Goal: Information Seeking & Learning: Compare options

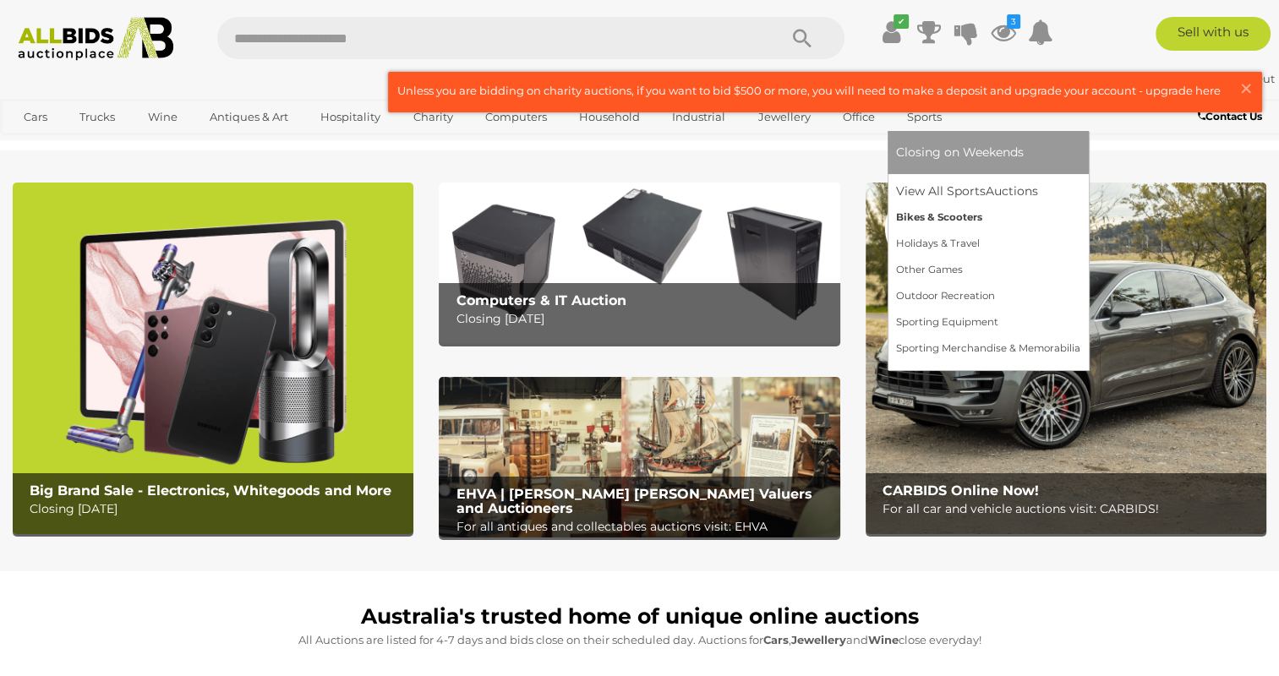
click at [936, 223] on link "Bikes & Scooters" at bounding box center [988, 218] width 184 height 26
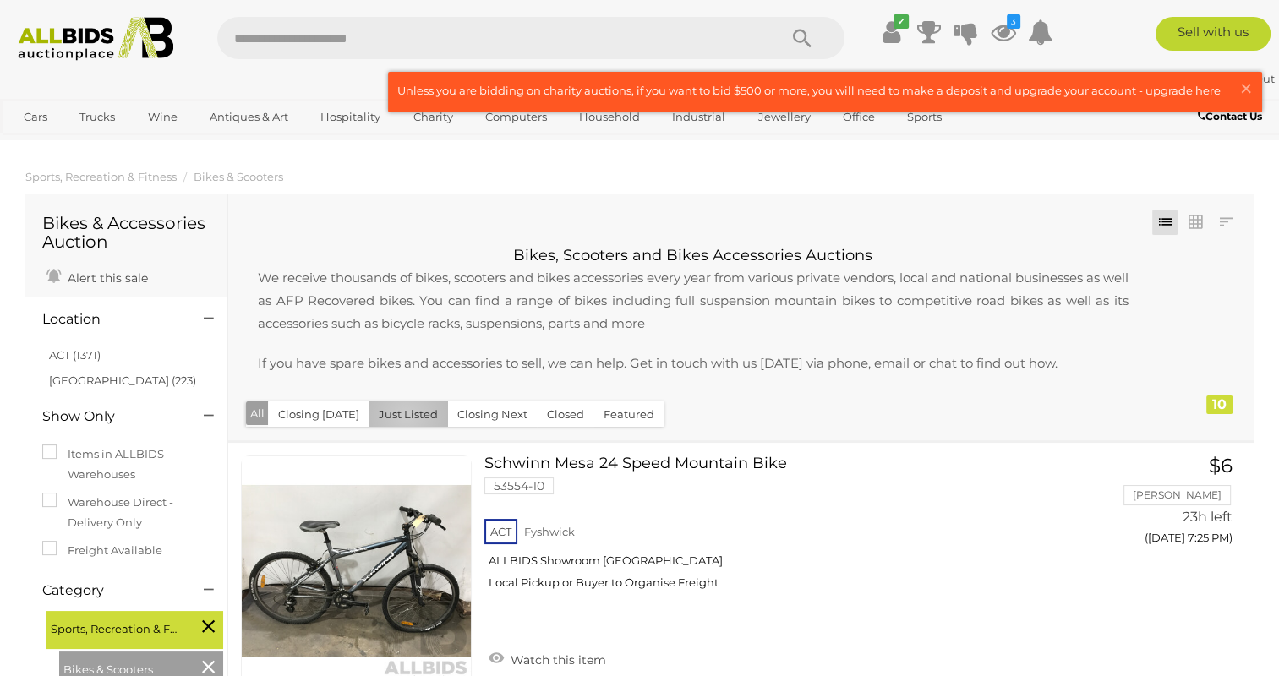
click at [401, 418] on button "Just Listed" at bounding box center [408, 415] width 79 height 26
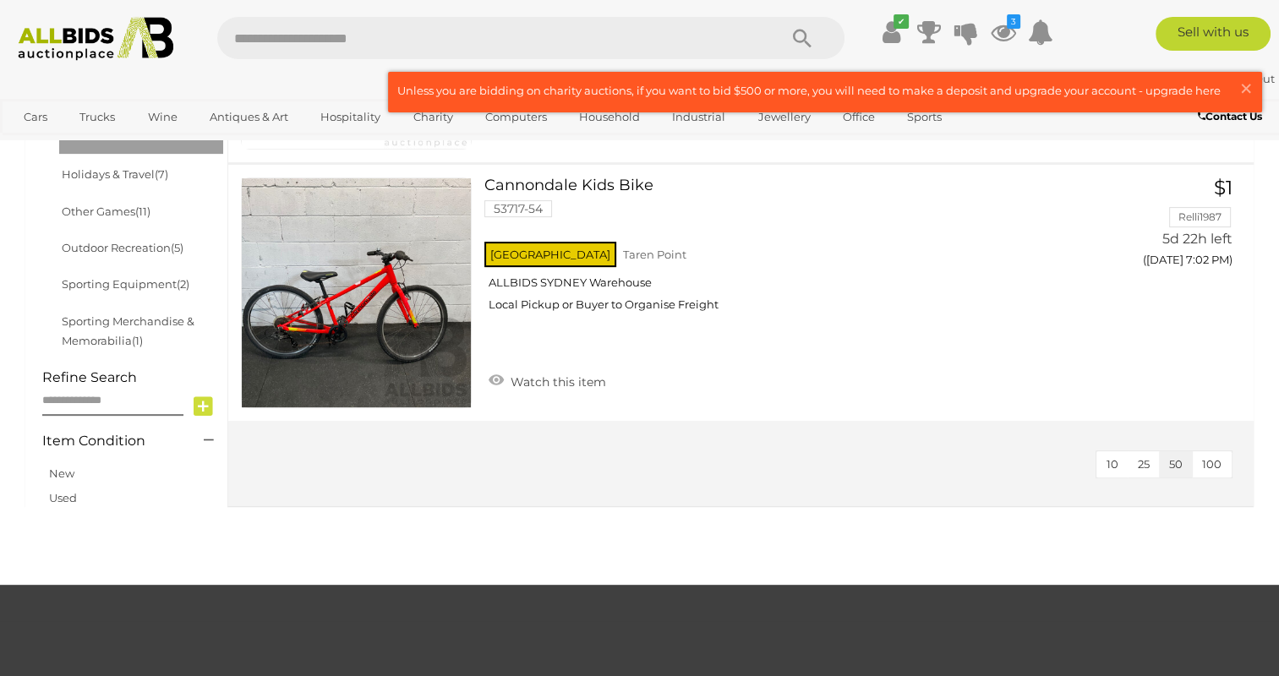
scroll to position [254, 0]
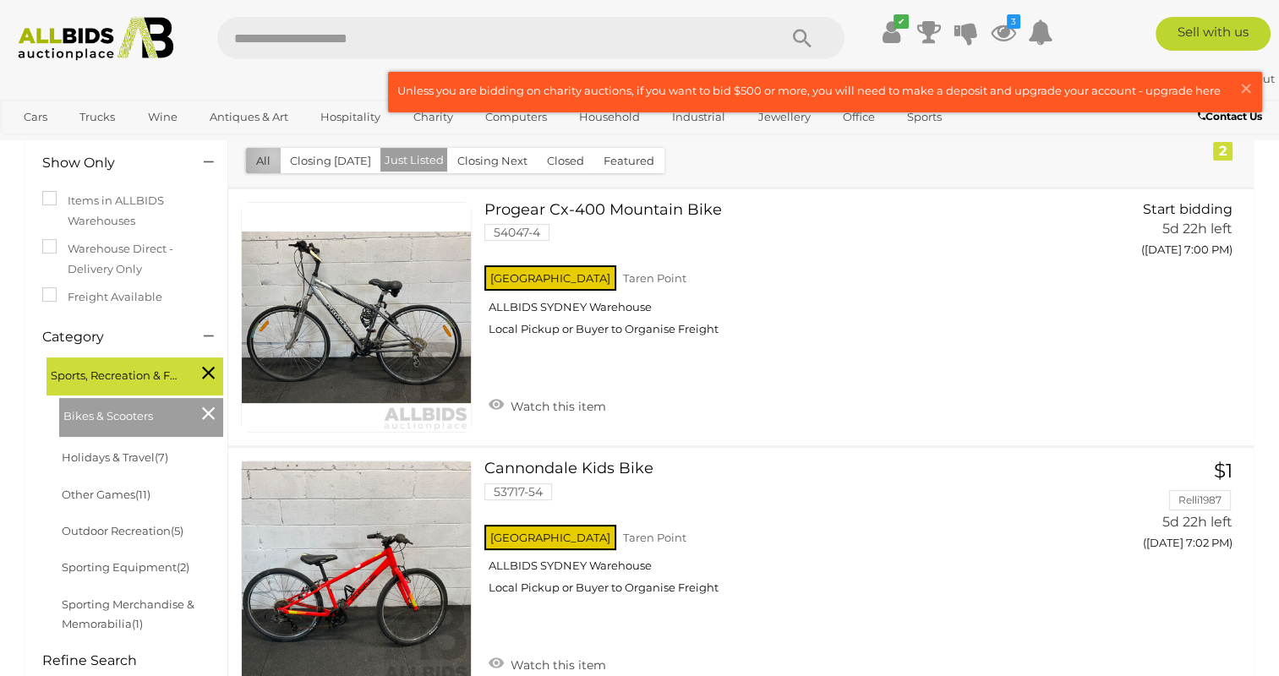
click at [273, 157] on button "All" at bounding box center [263, 161] width 35 height 26
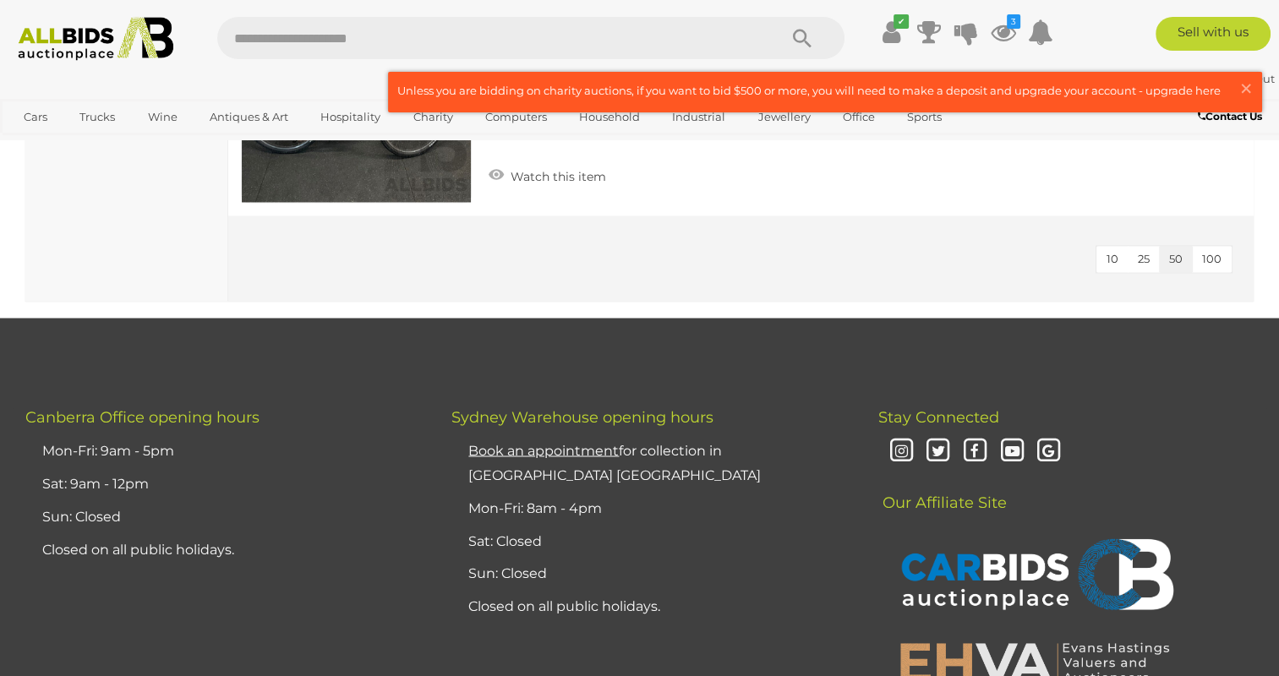
scroll to position [2537, 0]
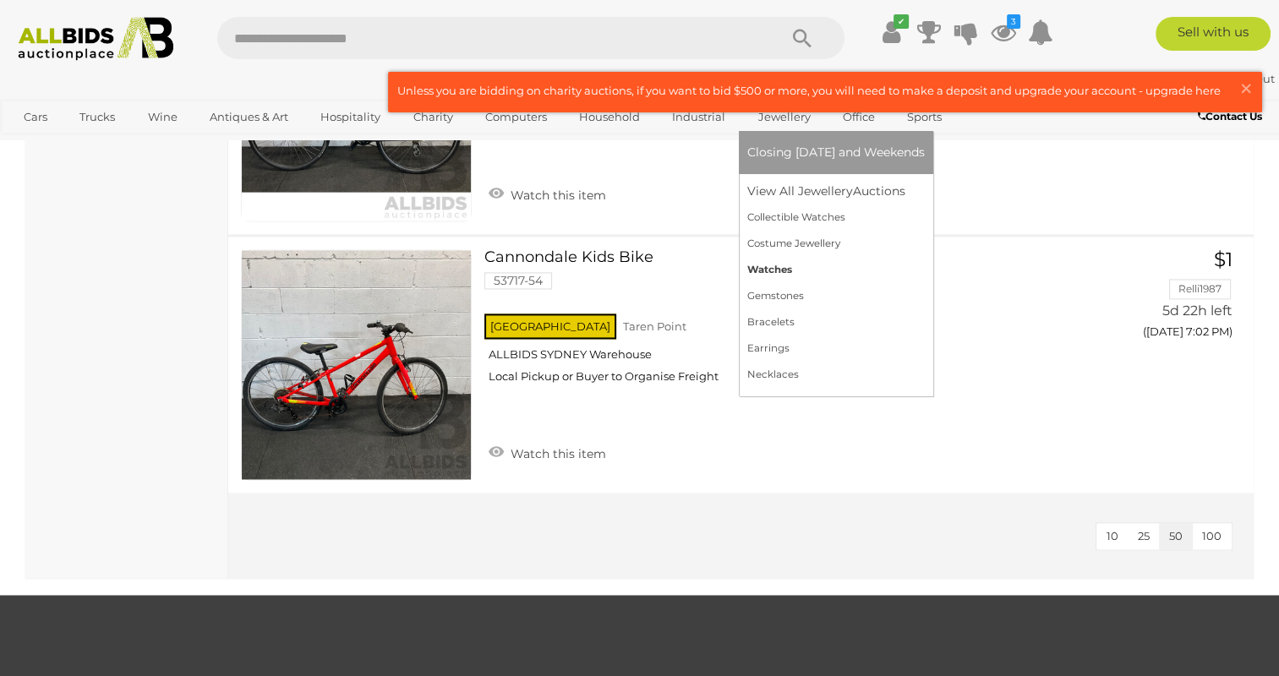
click at [781, 266] on link "Watches" at bounding box center [836, 270] width 178 height 26
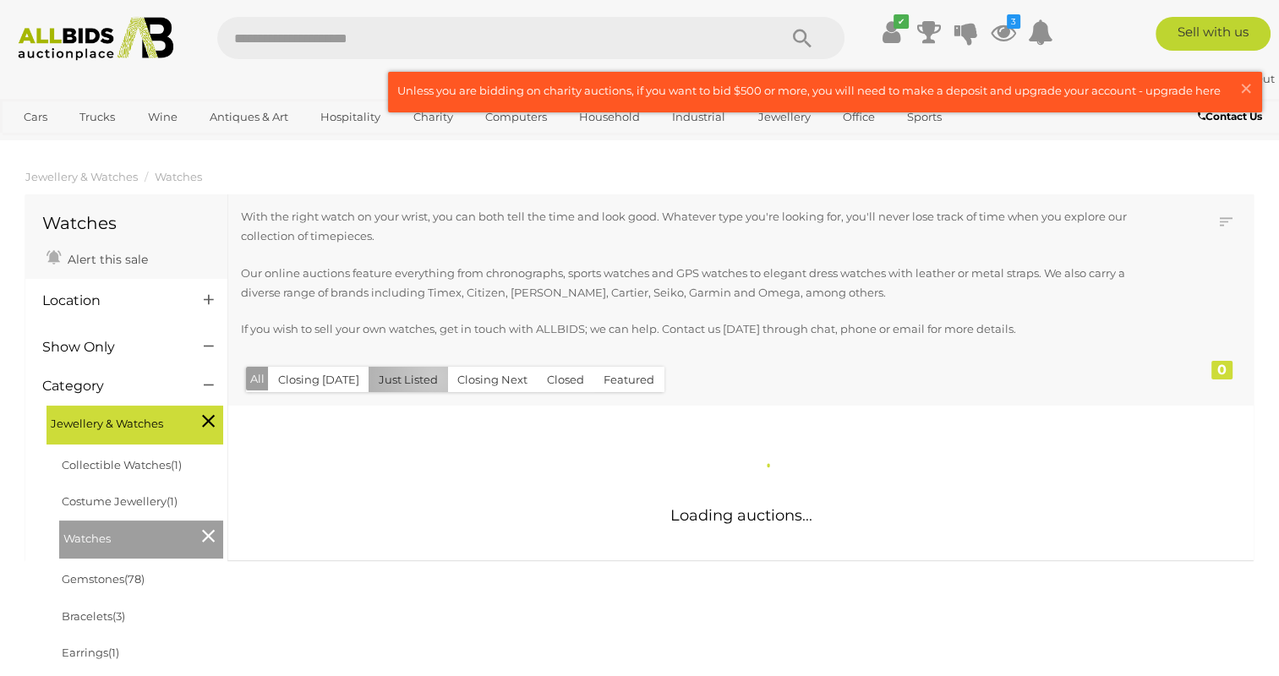
click at [430, 377] on button "Just Listed" at bounding box center [408, 380] width 79 height 26
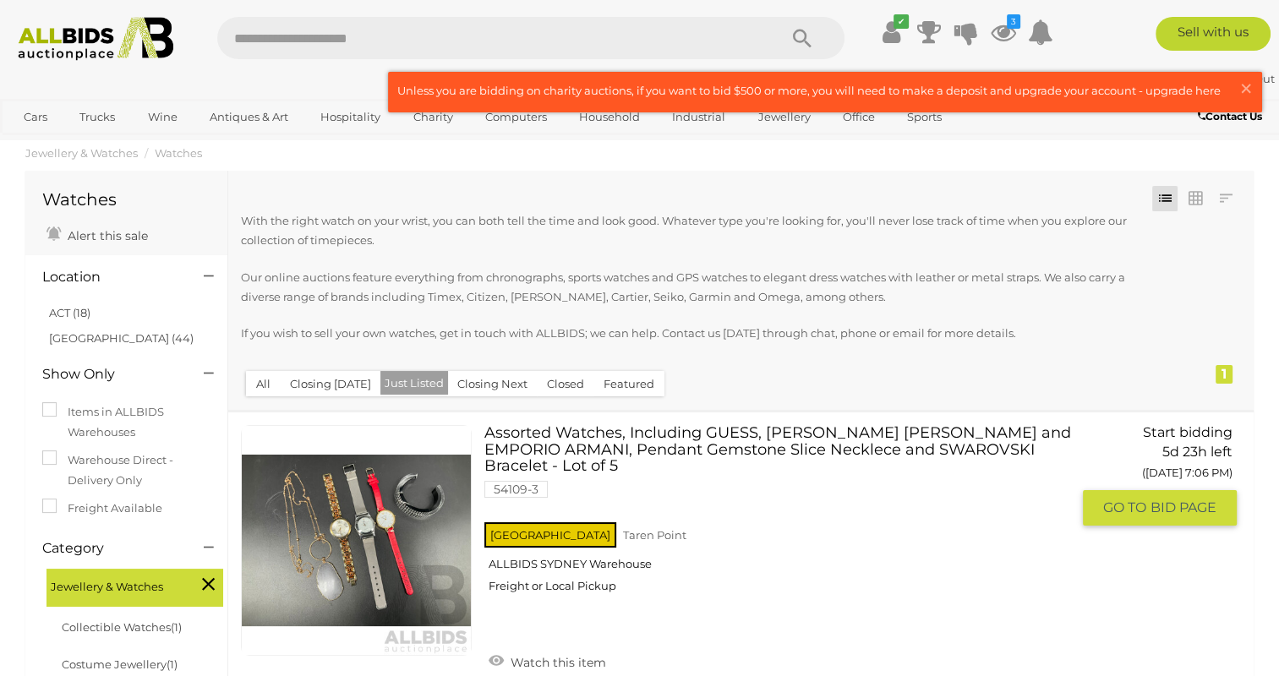
scroll to position [10, 0]
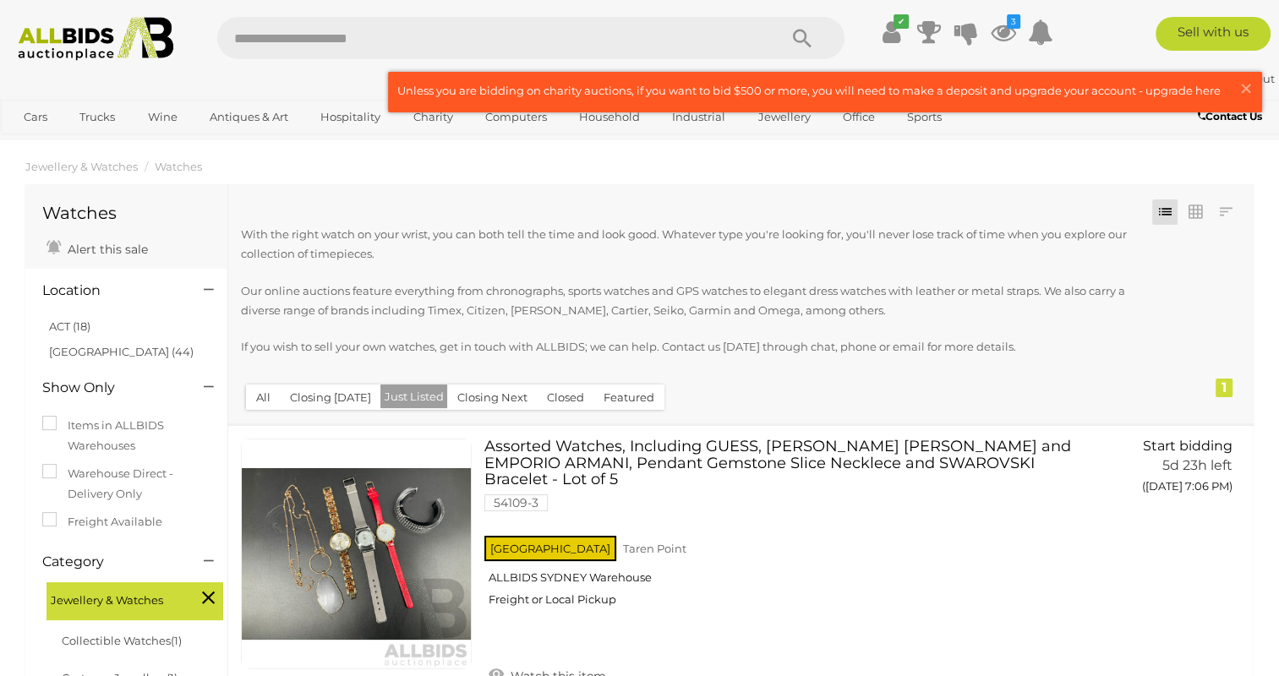
click at [254, 396] on button "All" at bounding box center [263, 398] width 35 height 26
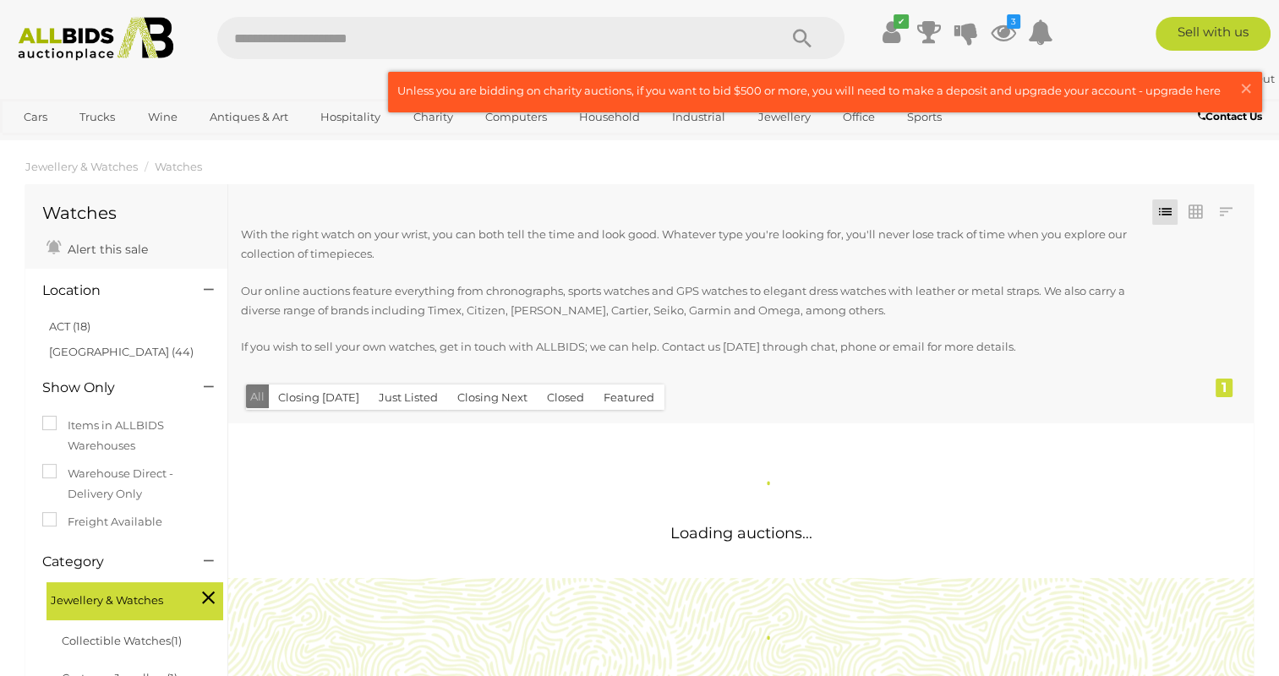
scroll to position [0, 0]
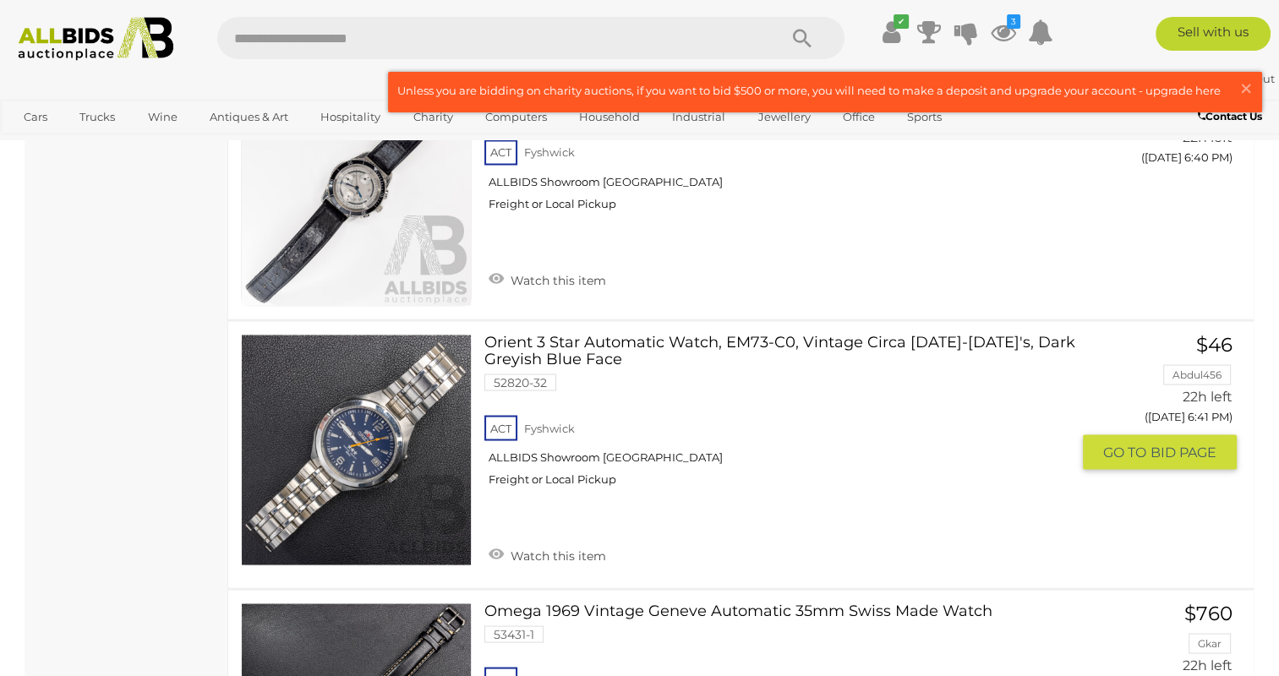
scroll to position [3044, 0]
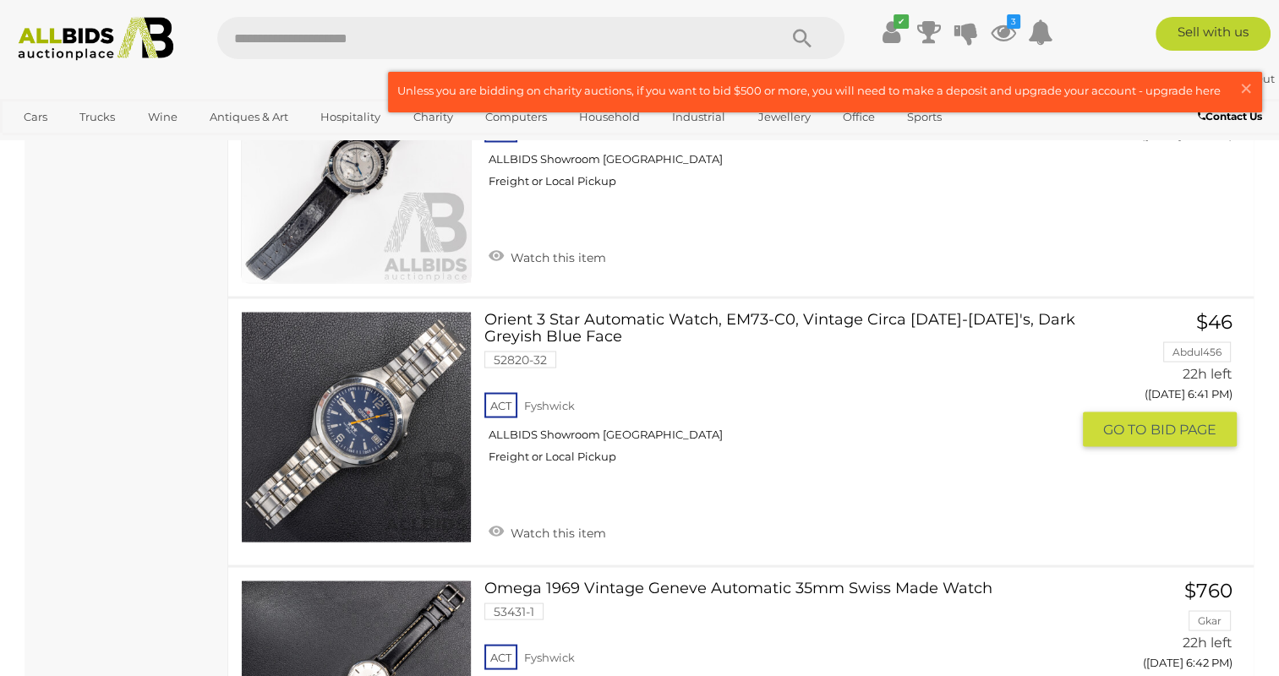
click at [522, 312] on link "Orient 3 Star Automatic Watch, EM73-C0, Vintage Circa 1980-1990's, Dark Greyish…" at bounding box center [783, 393] width 573 height 165
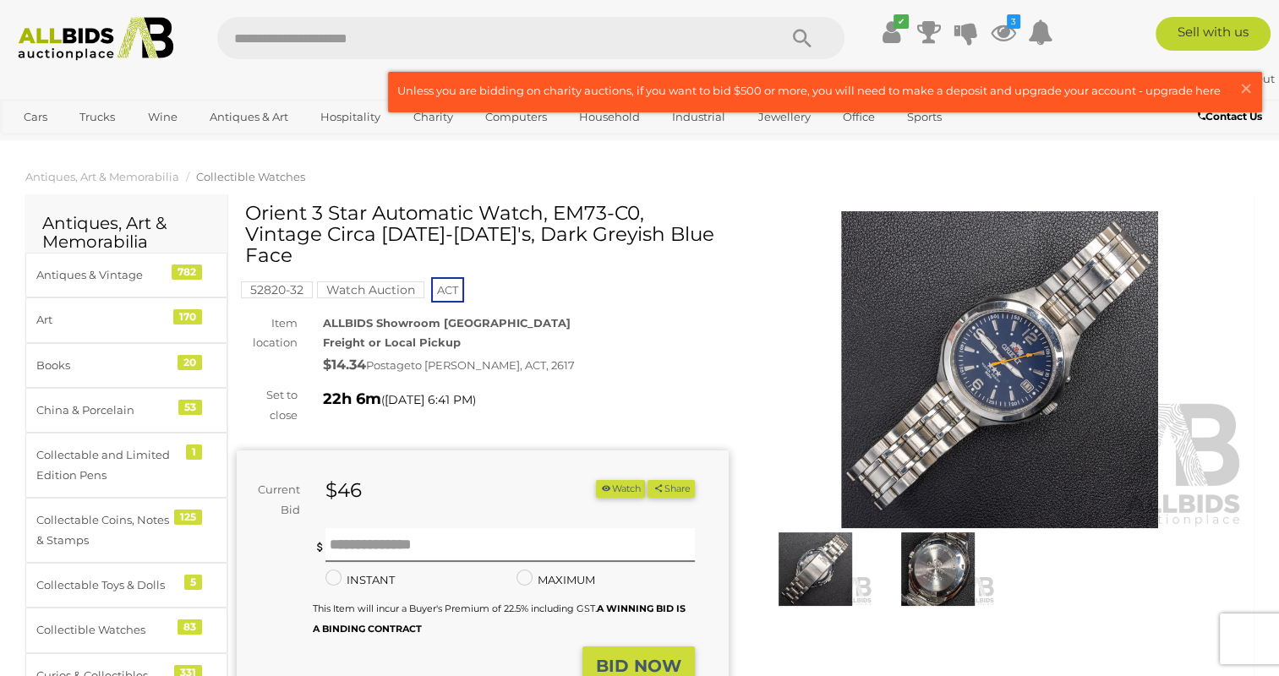
click at [998, 352] on img at bounding box center [1000, 369] width 492 height 317
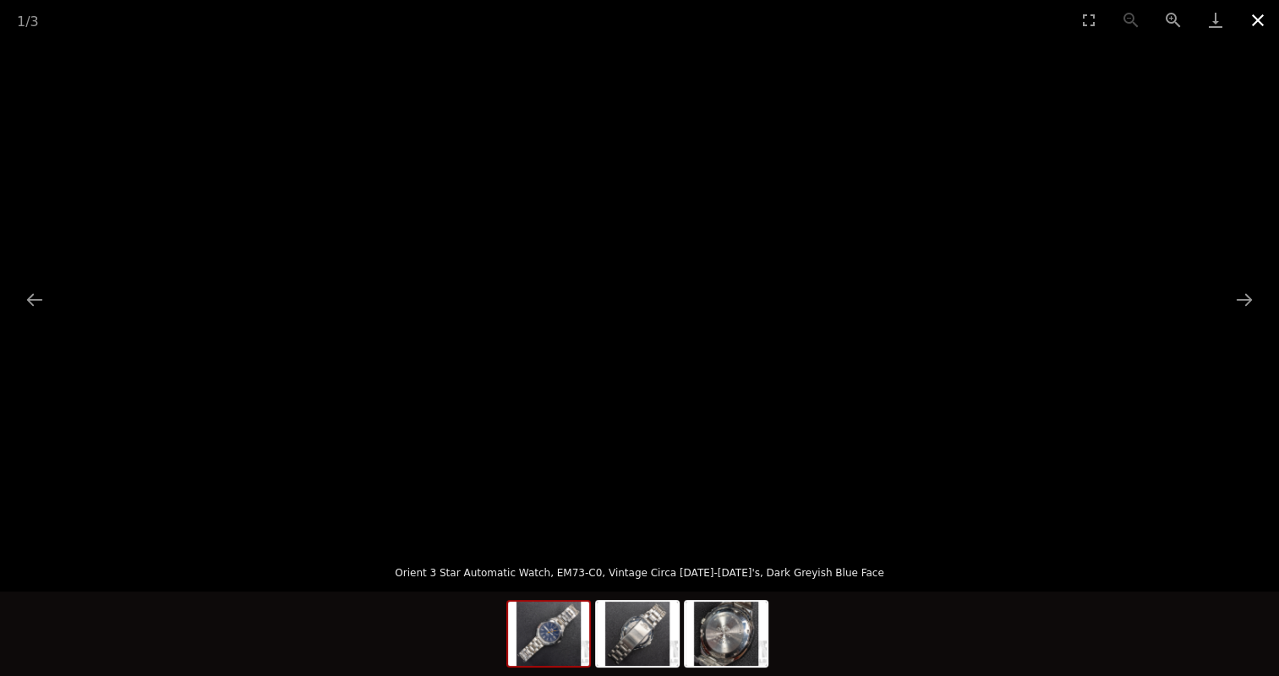
click at [1262, 17] on button "Close gallery" at bounding box center [1258, 20] width 42 height 40
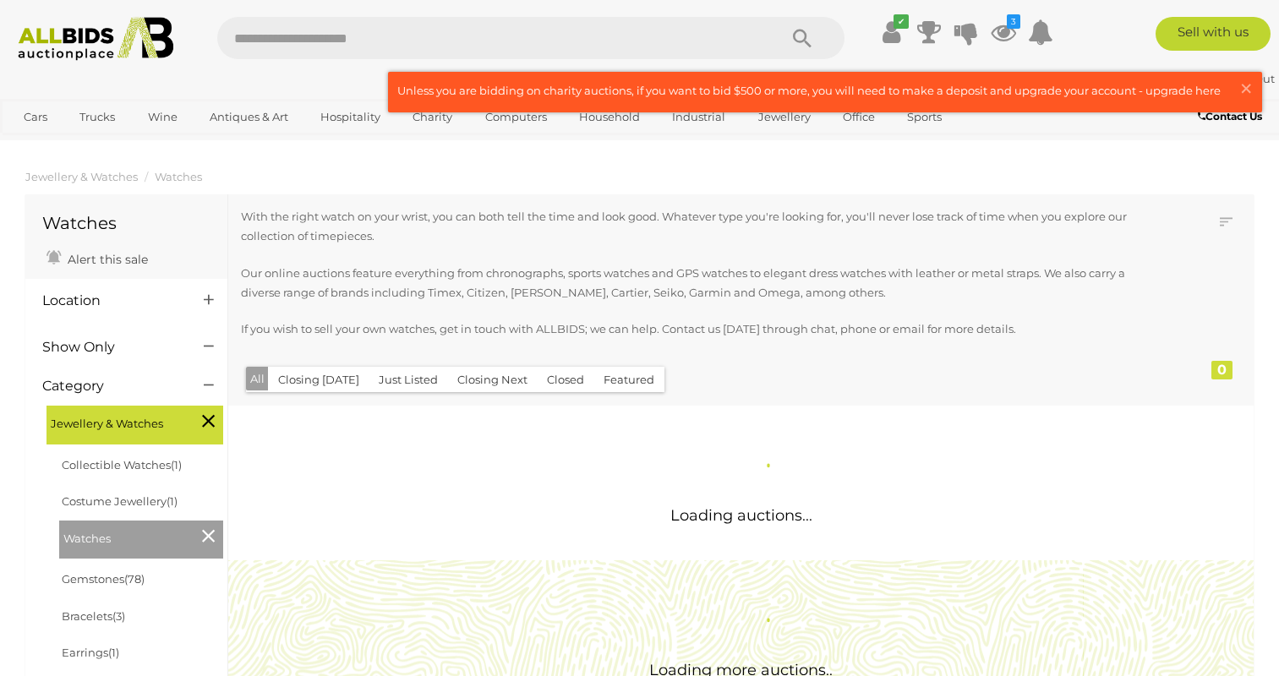
scroll to position [1220, 0]
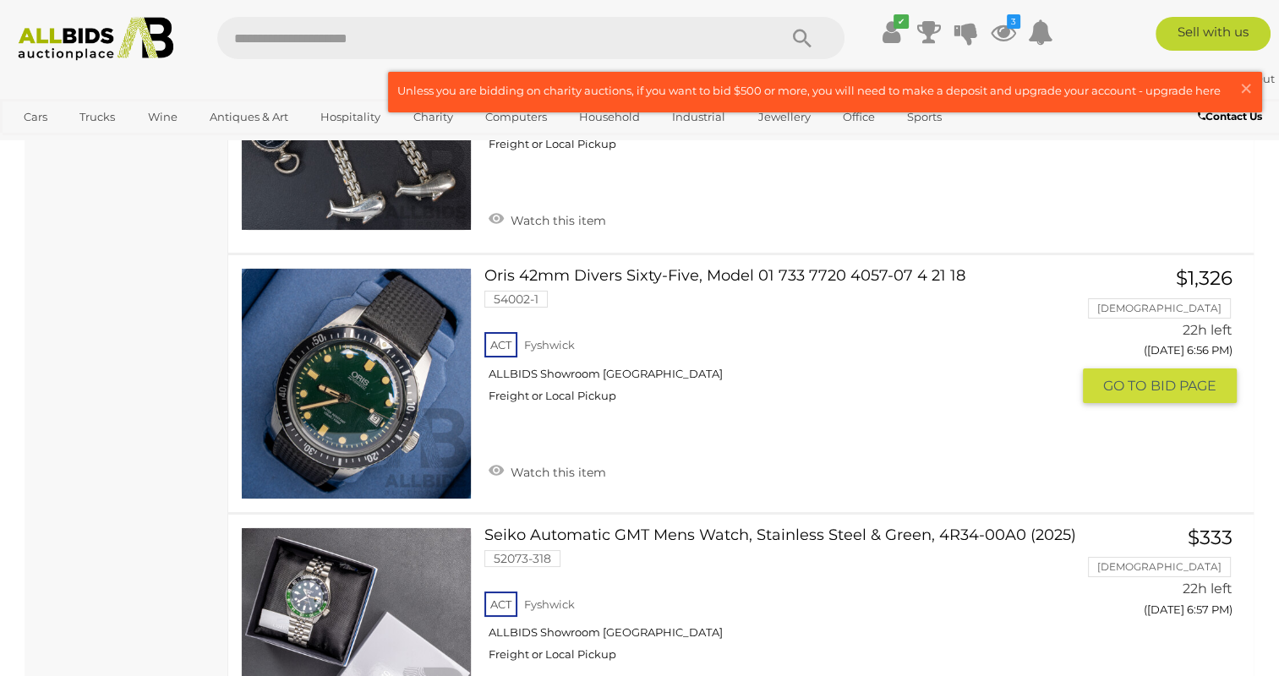
scroll to position [6273, 0]
click at [360, 311] on link at bounding box center [356, 382] width 231 height 231
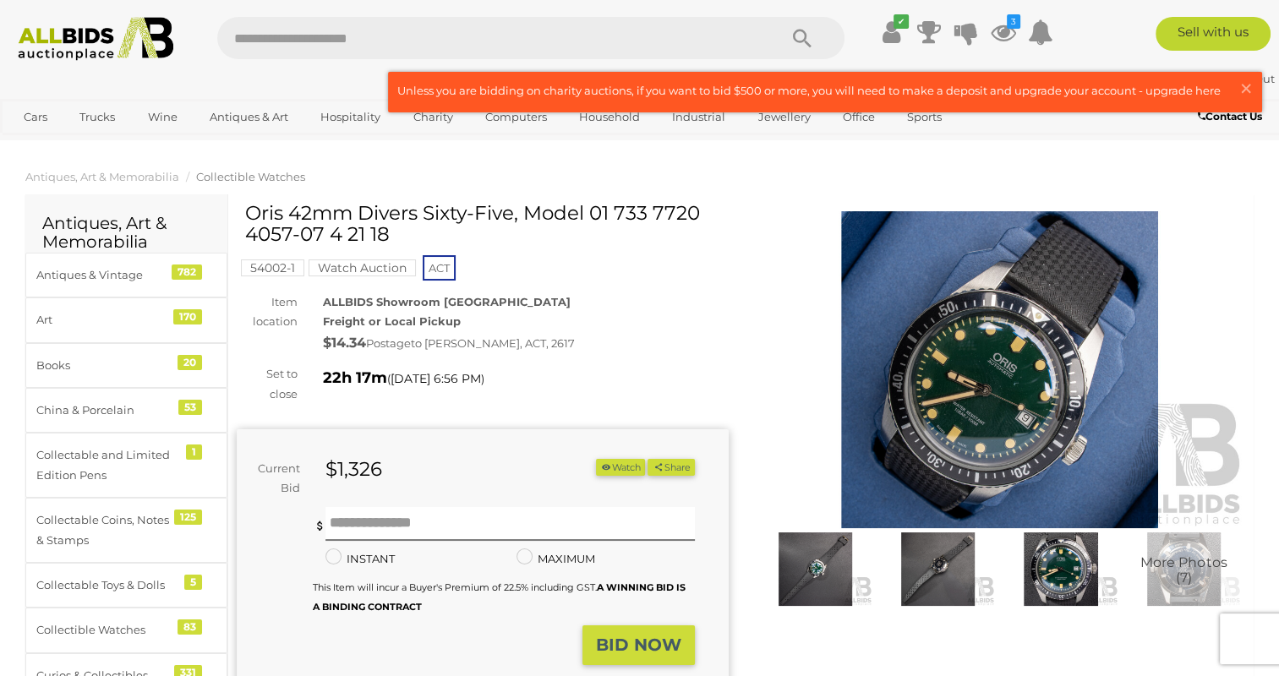
drag, startPoint x: 293, startPoint y: 220, endPoint x: 465, endPoint y: 221, distance: 172.5
click at [465, 221] on div "Oris 42mm Divers Sixty-Five, Model 01 733 7720 4057-07 4 21 18 54002-1 Watch Au…" at bounding box center [483, 507] width 492 height 609
drag, startPoint x: 465, startPoint y: 221, endPoint x: 643, endPoint y: 217, distance: 177.6
click at [643, 217] on h1 "Oris 42mm Divers Sixty-Five, Model 01 733 7720 4057-07 4 21 18" at bounding box center [484, 224] width 479 height 43
click at [413, 229] on h1 "Oris 42mm Divers Sixty-Five, Model 01 733 7720 4057-07 4 21 18" at bounding box center [484, 224] width 479 height 43
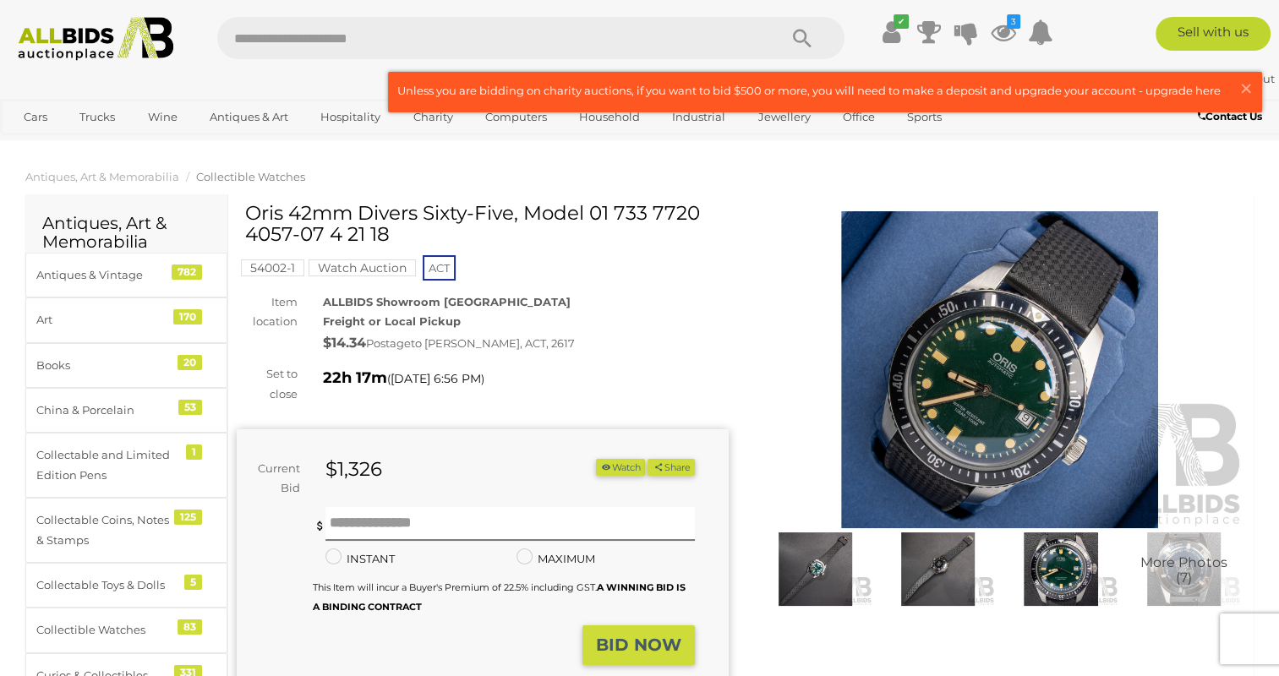
click at [808, 571] on img at bounding box center [815, 570] width 114 height 74
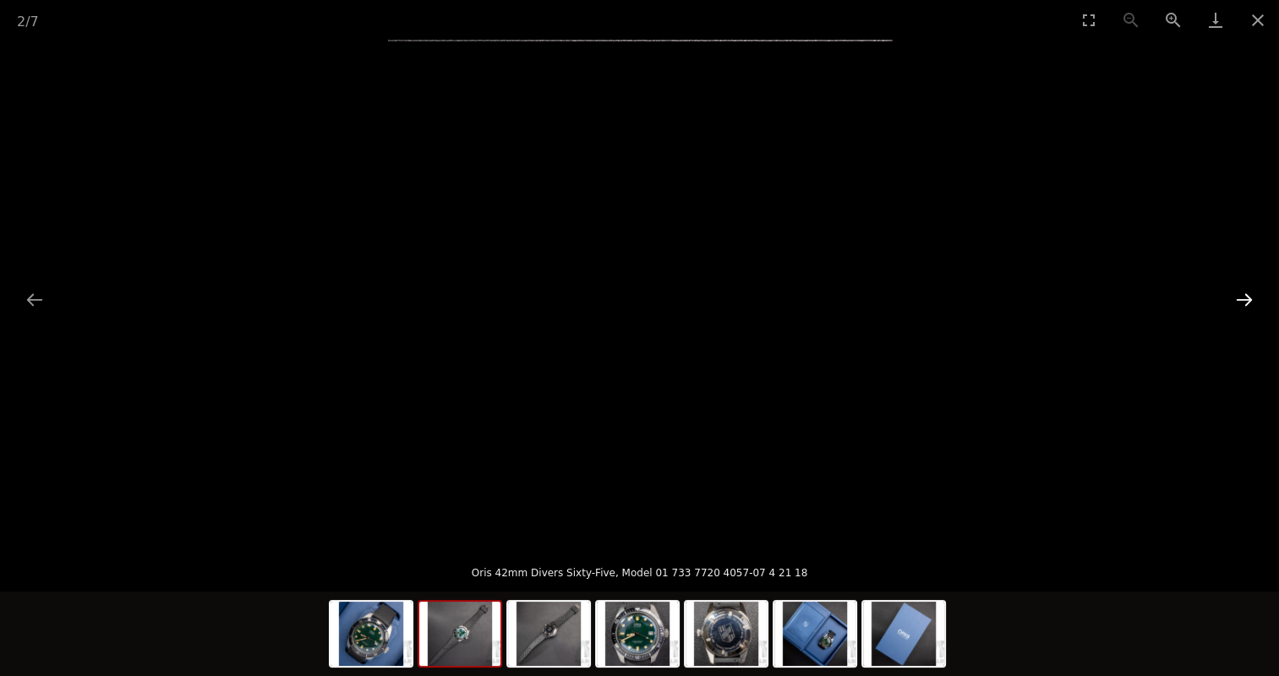
click at [1248, 301] on button "Next slide" at bounding box center [1245, 299] width 36 height 33
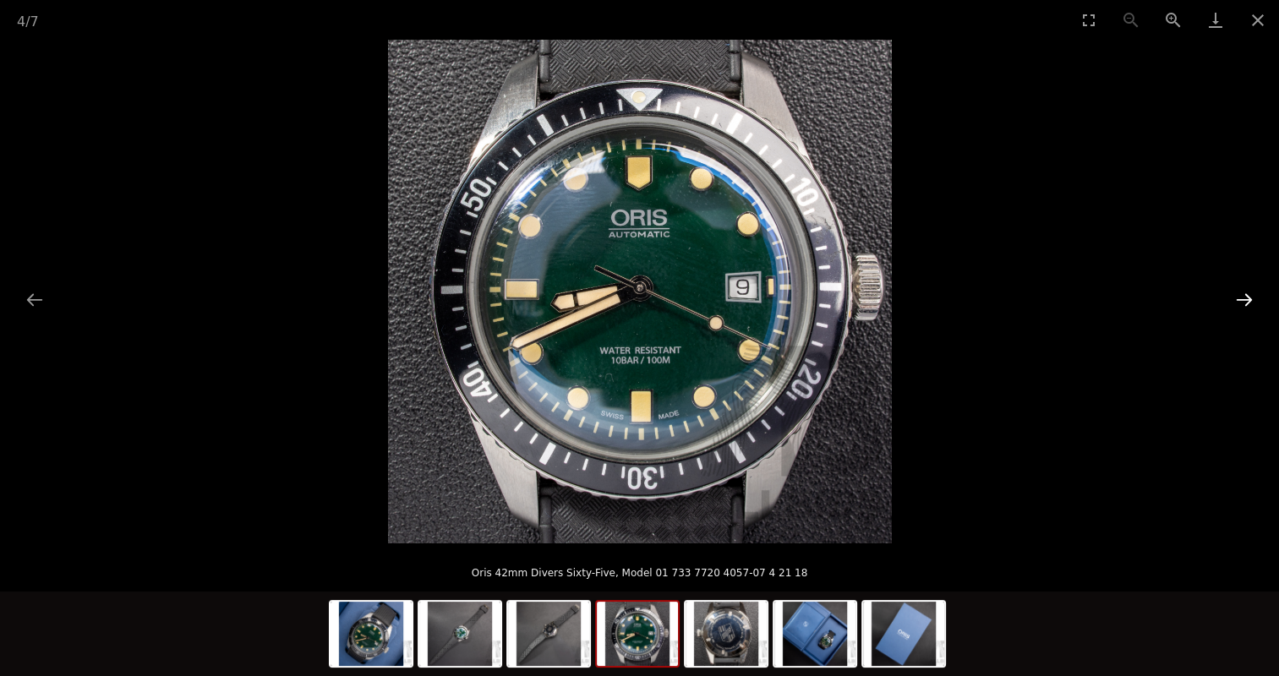
click at [1248, 301] on button "Next slide" at bounding box center [1245, 299] width 36 height 33
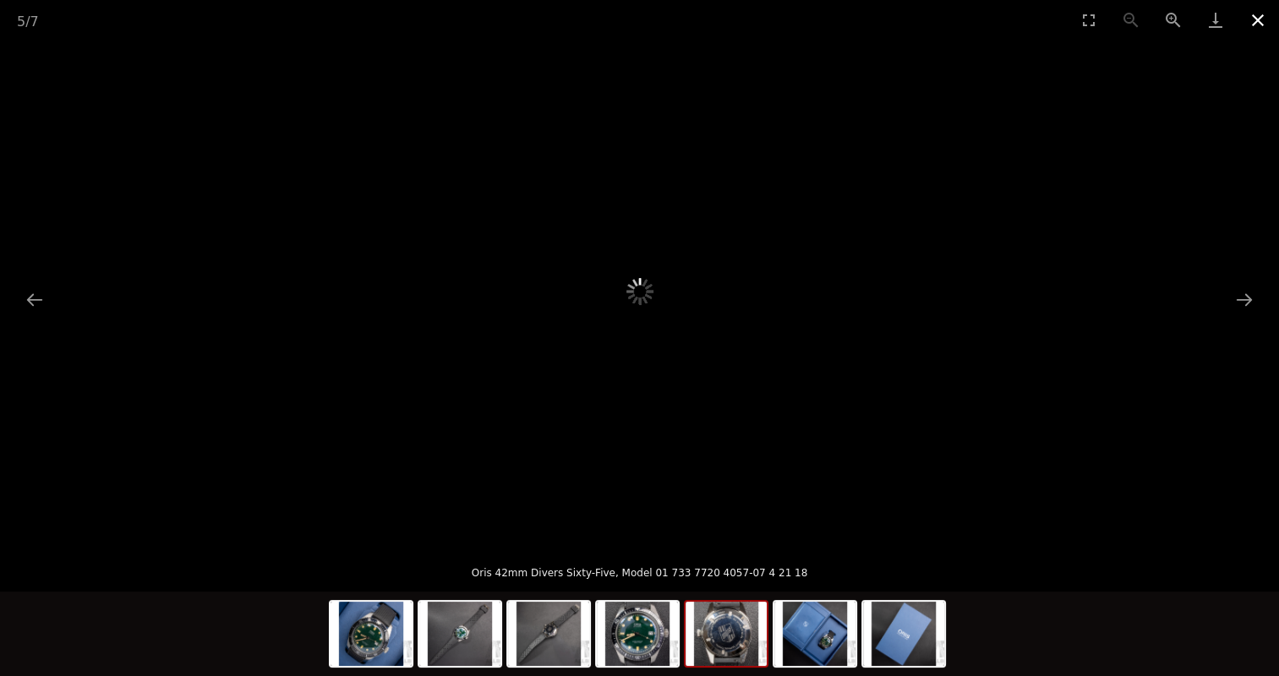
click at [1262, 14] on button "Close gallery" at bounding box center [1258, 20] width 42 height 40
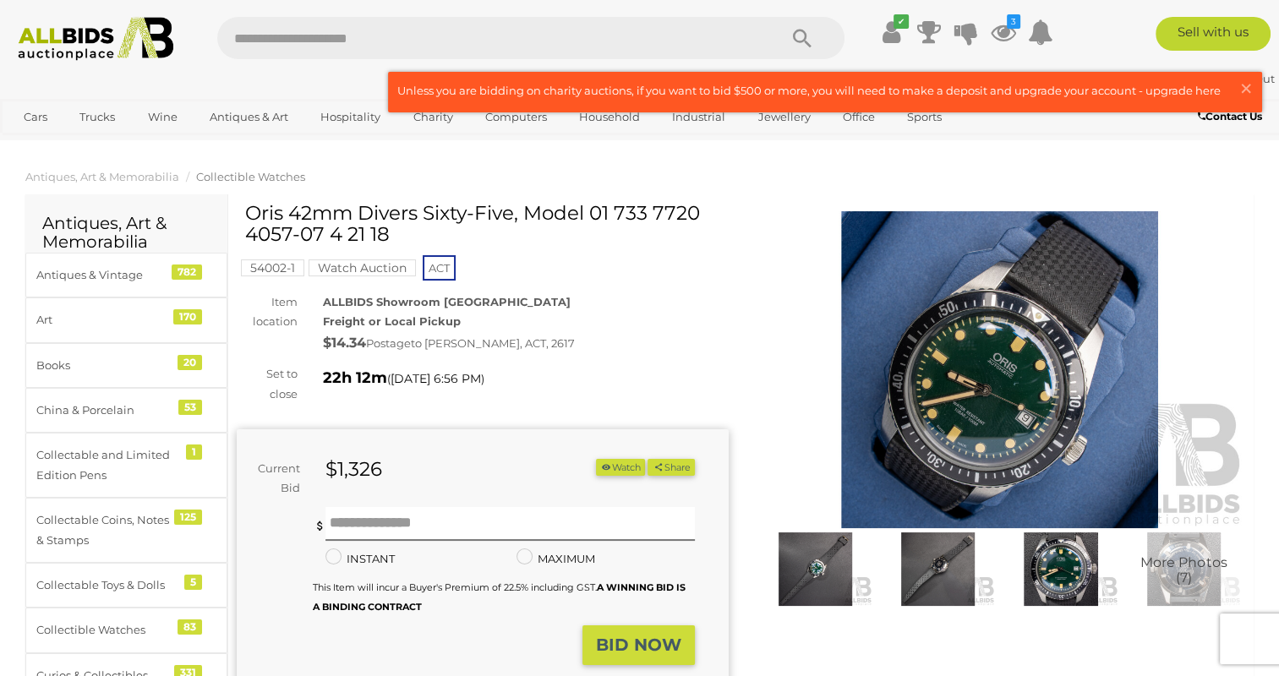
drag, startPoint x: 255, startPoint y: 211, endPoint x: 403, endPoint y: 235, distance: 149.8
click at [403, 235] on h1 "Oris 42mm Divers Sixty-Five, Model 01 733 7720 4057-07 4 21 18" at bounding box center [484, 224] width 479 height 43
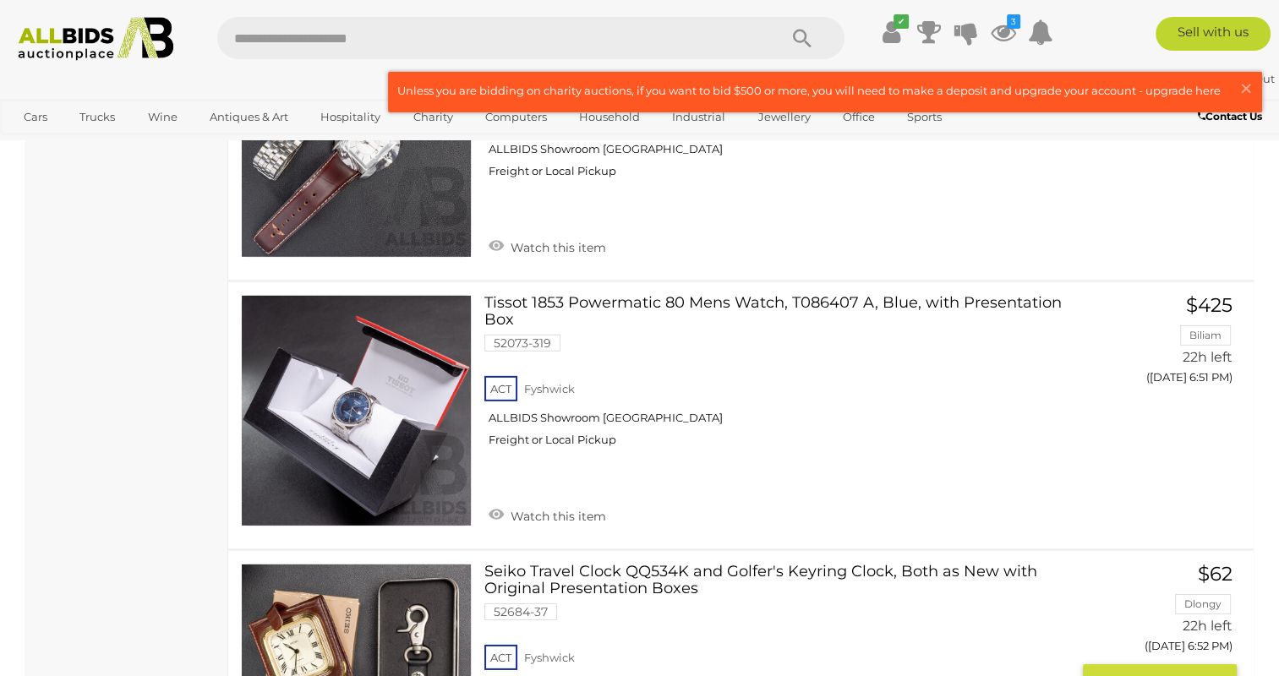
scroll to position [5141, 0]
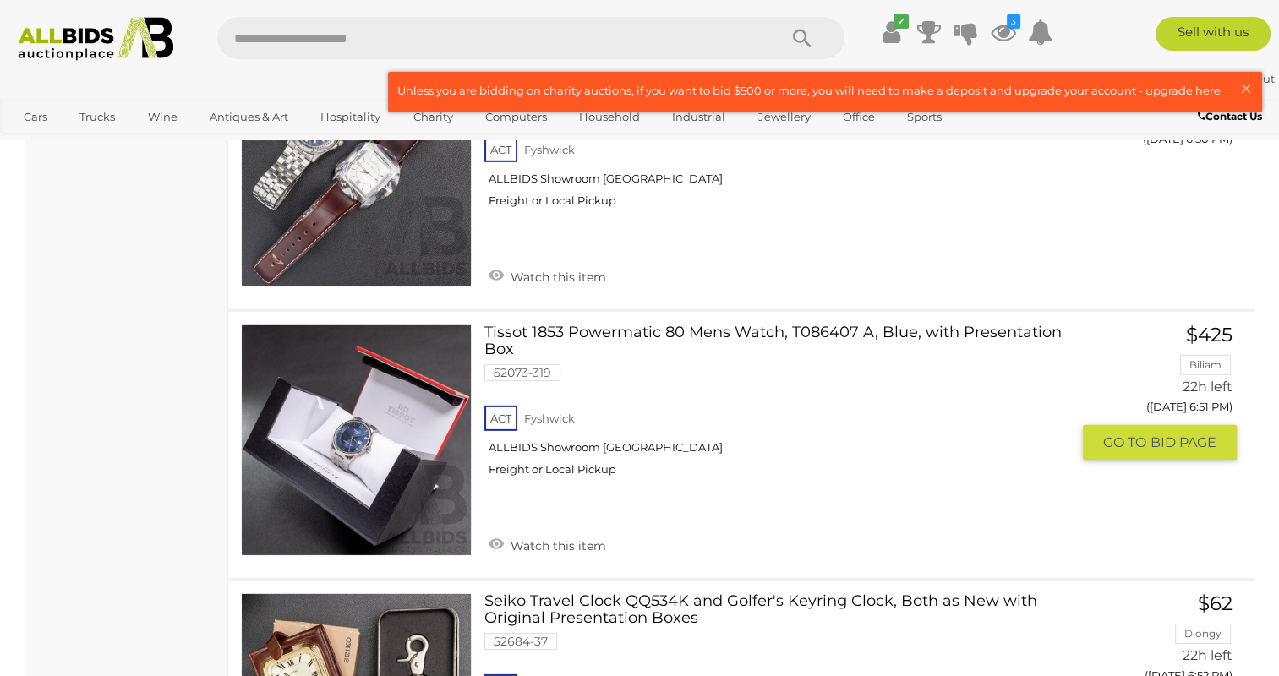
click at [514, 325] on link "Tissot 1853 Powermatic 80 Mens Watch, T086407 A, Blue, with Presentation Box 52…" at bounding box center [783, 407] width 573 height 165
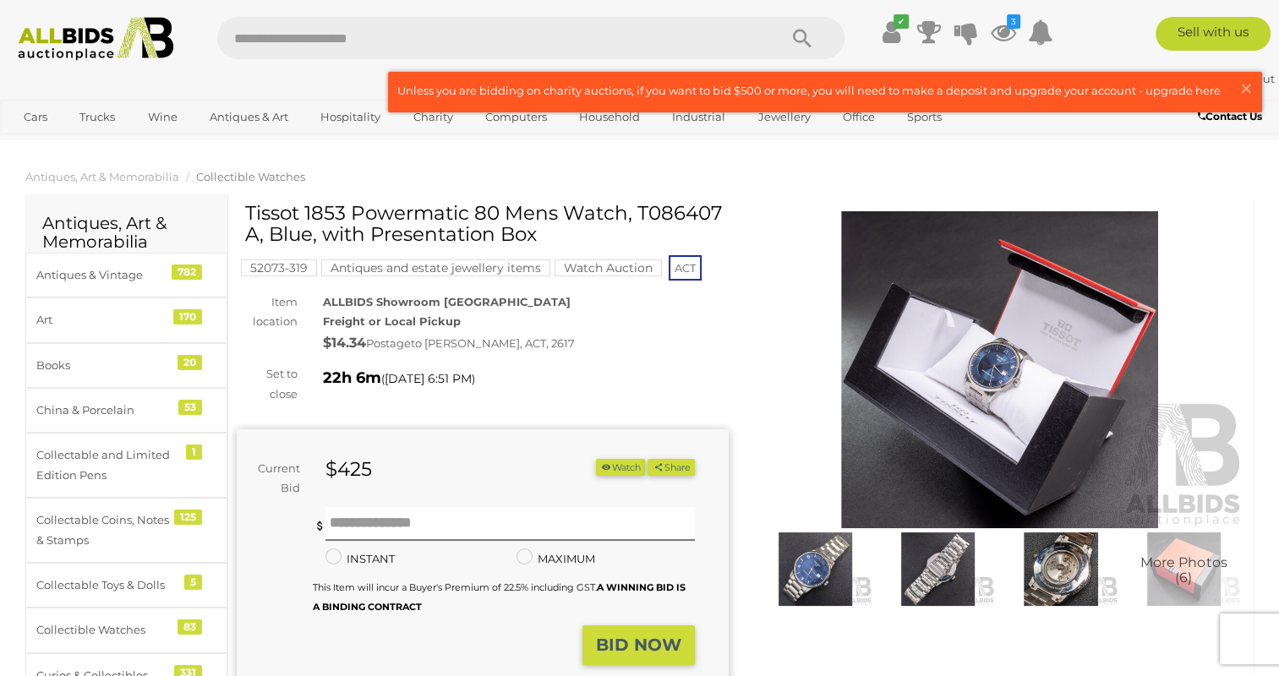
click at [811, 571] on img at bounding box center [815, 570] width 114 height 74
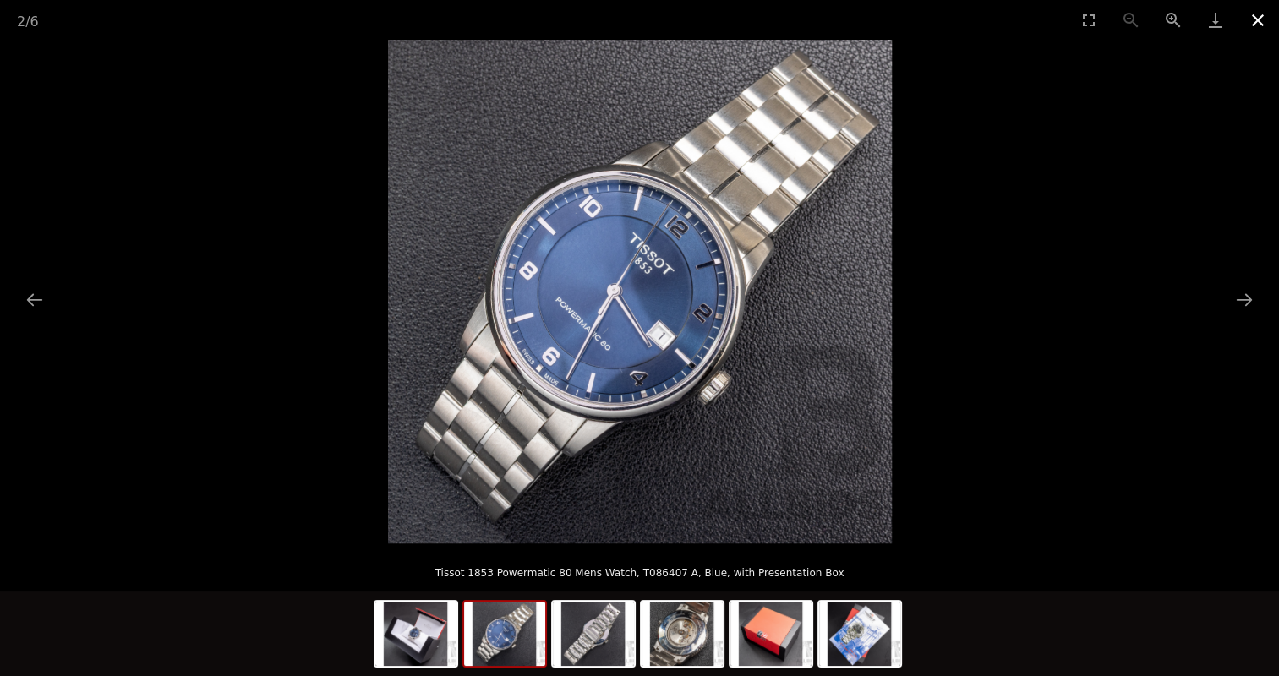
click at [1251, 23] on button "Close gallery" at bounding box center [1258, 20] width 42 height 40
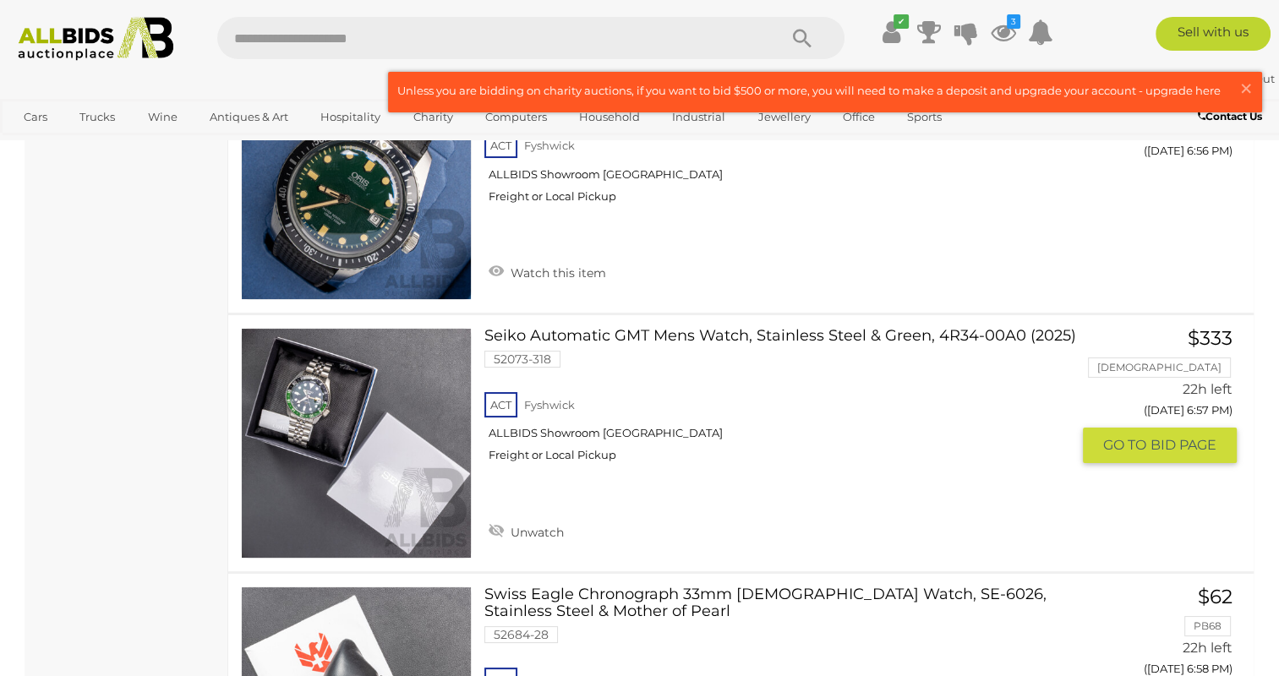
scroll to position [6604, 0]
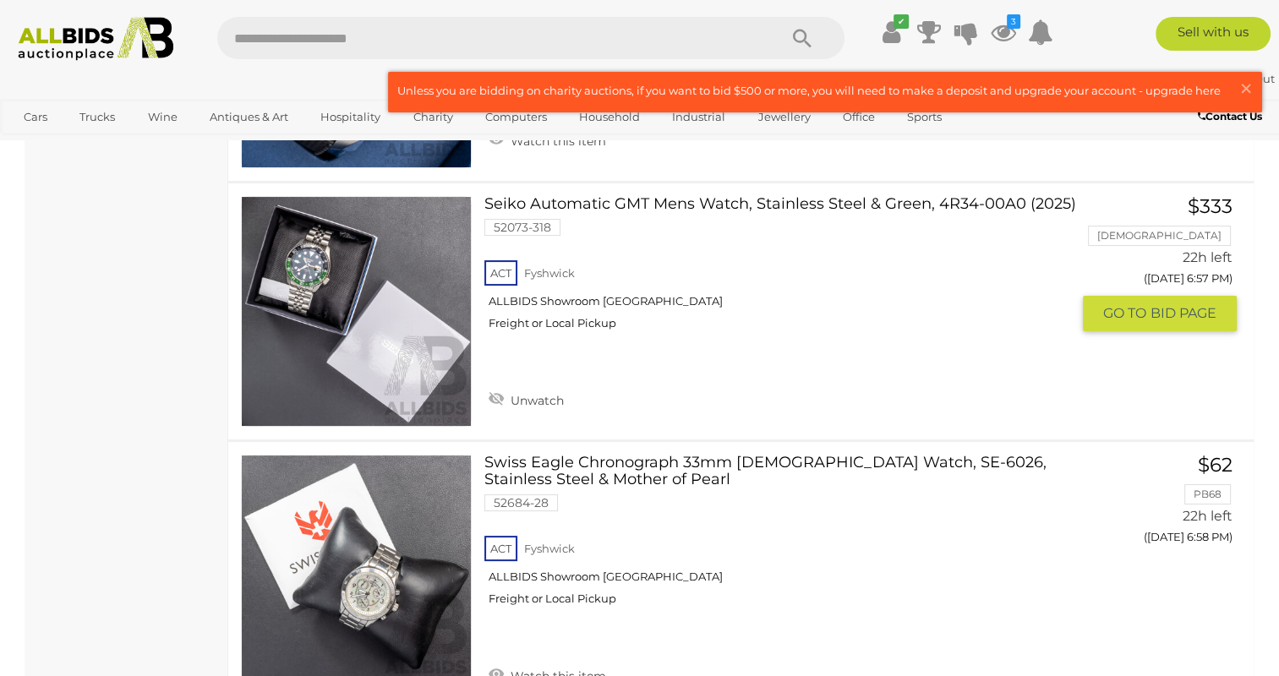
click at [335, 235] on link at bounding box center [356, 311] width 231 height 231
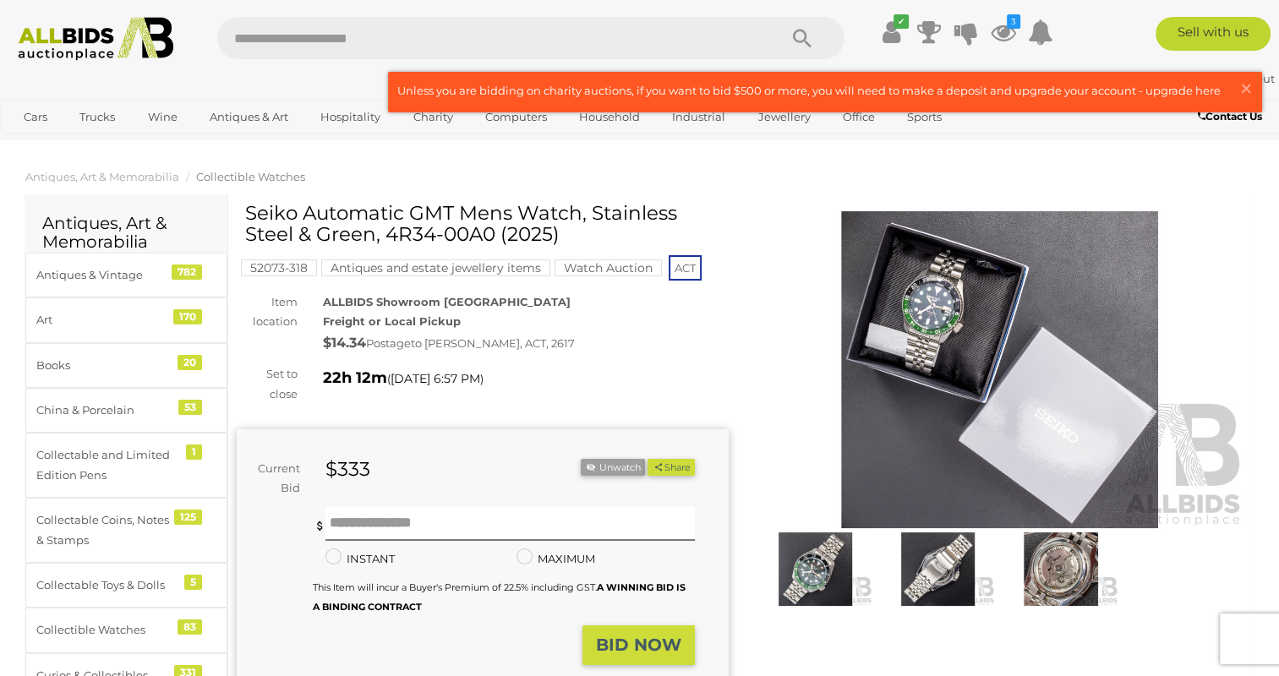
click at [920, 328] on img at bounding box center [1000, 369] width 492 height 317
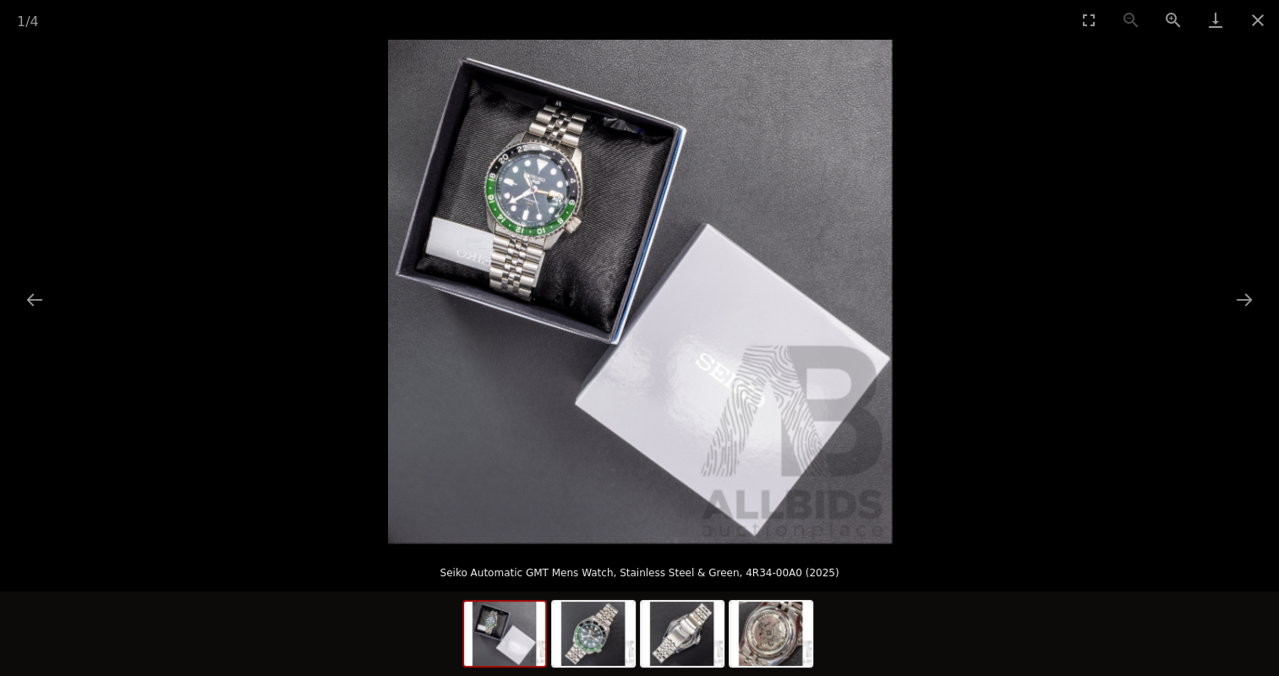
click at [549, 209] on img at bounding box center [640, 292] width 504 height 504
click at [582, 651] on img at bounding box center [593, 634] width 81 height 64
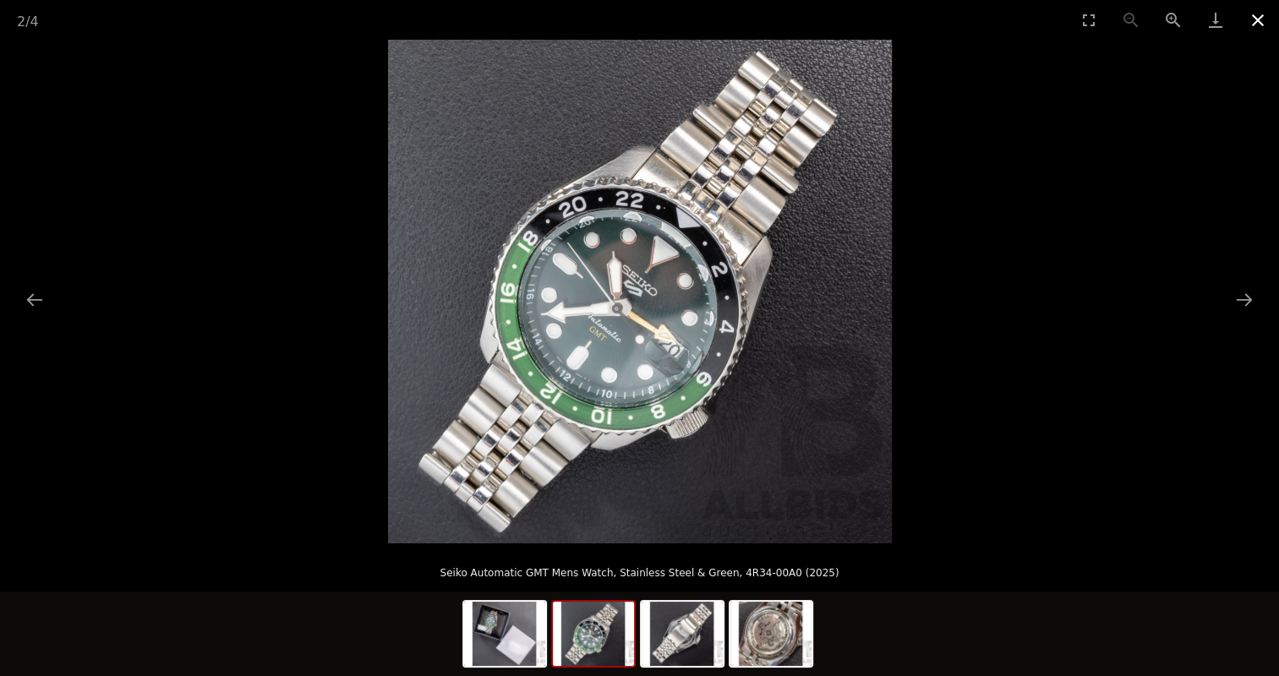
click at [1251, 17] on button "Close gallery" at bounding box center [1258, 20] width 42 height 40
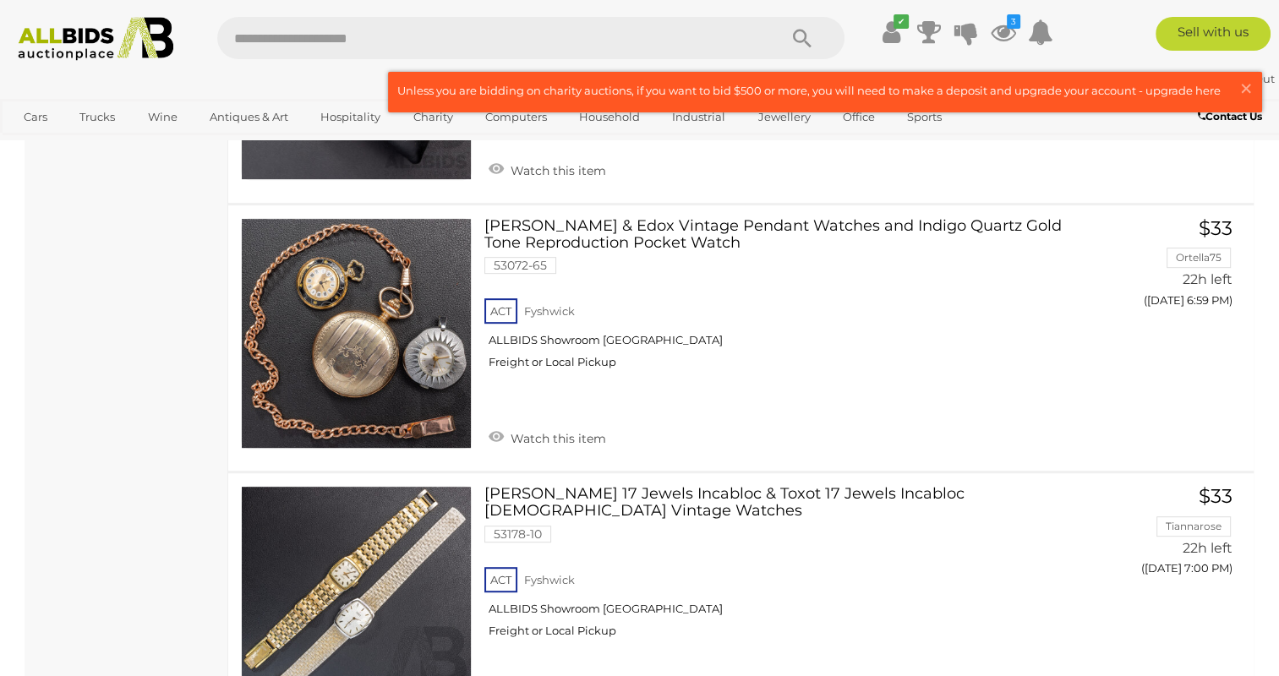
scroll to position [7174, 0]
